Goal: Check status: Check status

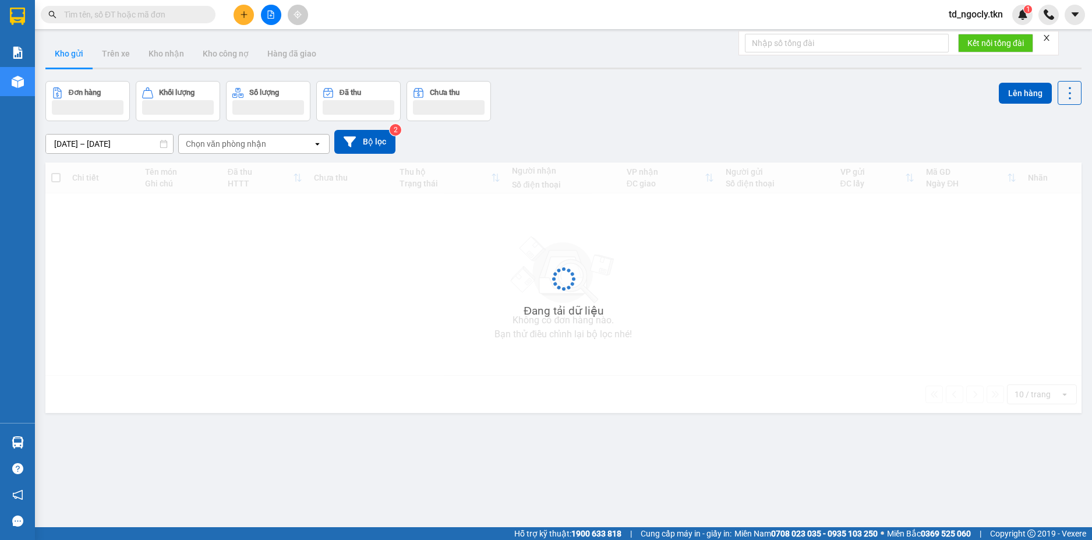
click at [147, 11] on input "text" at bounding box center [132, 14] width 137 height 13
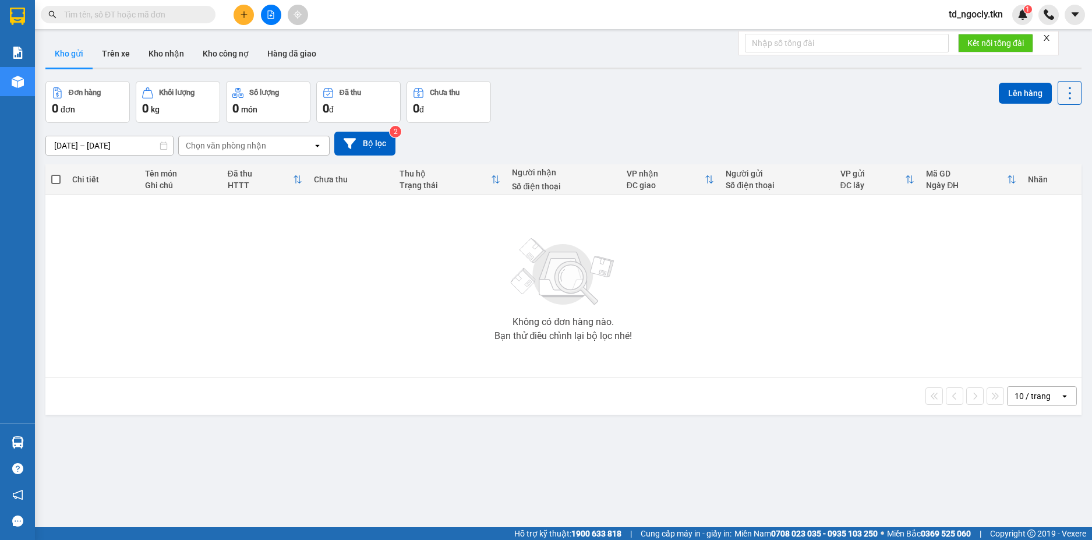
paste input "0834311922"
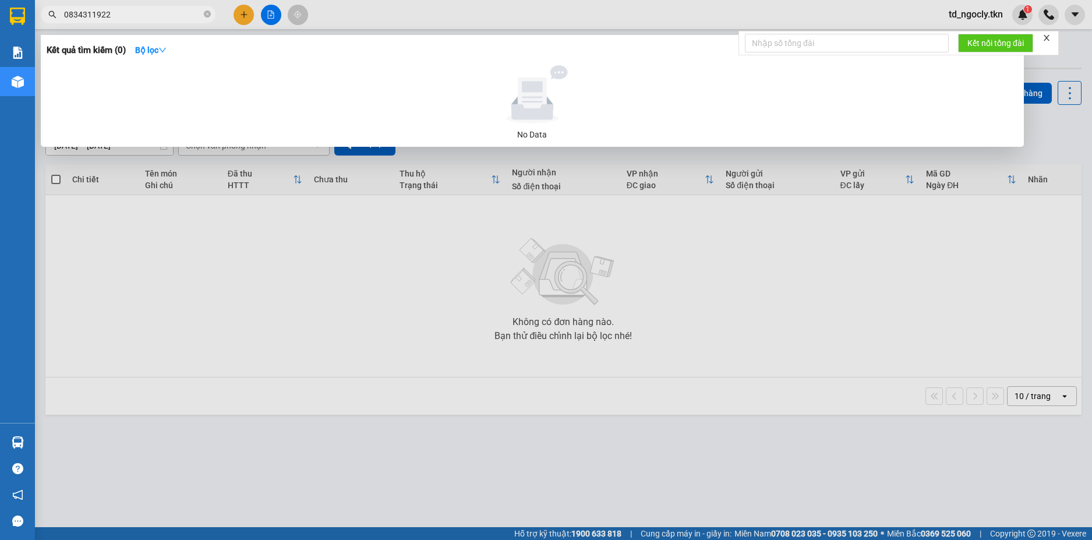
type input "0834311922"
drag, startPoint x: 190, startPoint y: 228, endPoint x: 195, endPoint y: 202, distance: 26.7
click at [191, 228] on div at bounding box center [546, 270] width 1092 height 540
click at [154, 15] on input "0834311922" at bounding box center [132, 14] width 137 height 13
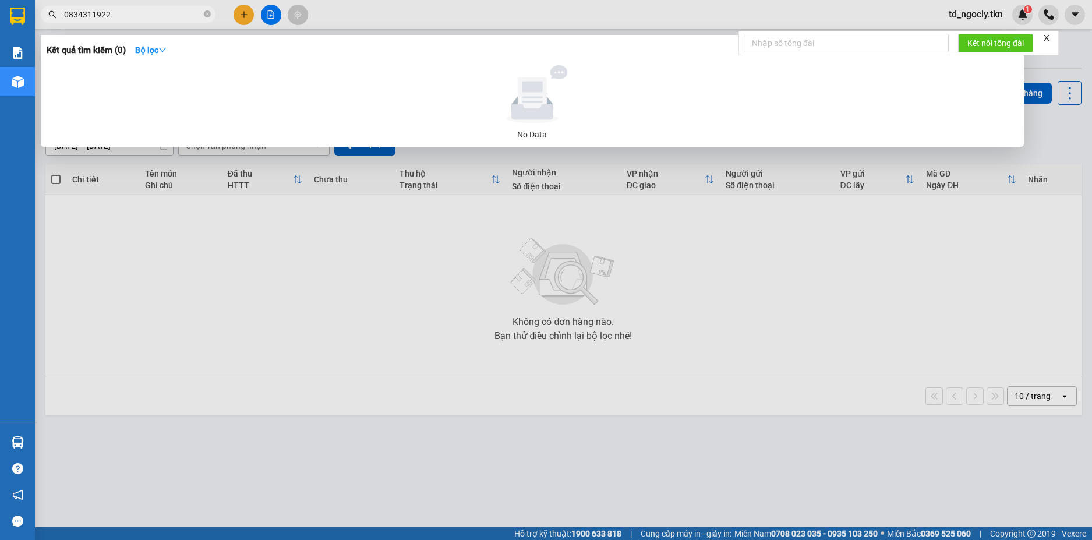
click at [154, 15] on input "0834311922" at bounding box center [132, 14] width 137 height 13
